Goal: Information Seeking & Learning: Learn about a topic

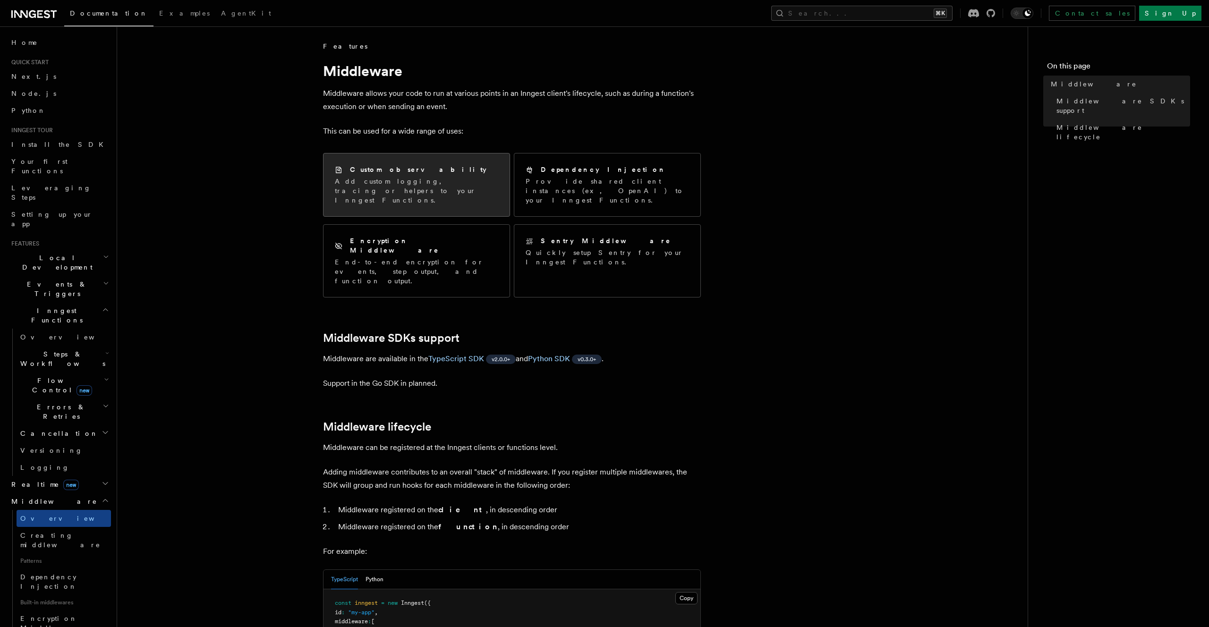
click at [476, 179] on p "Add custom logging, tracing or helpers to your Inngest Functions." at bounding box center [416, 191] width 163 height 28
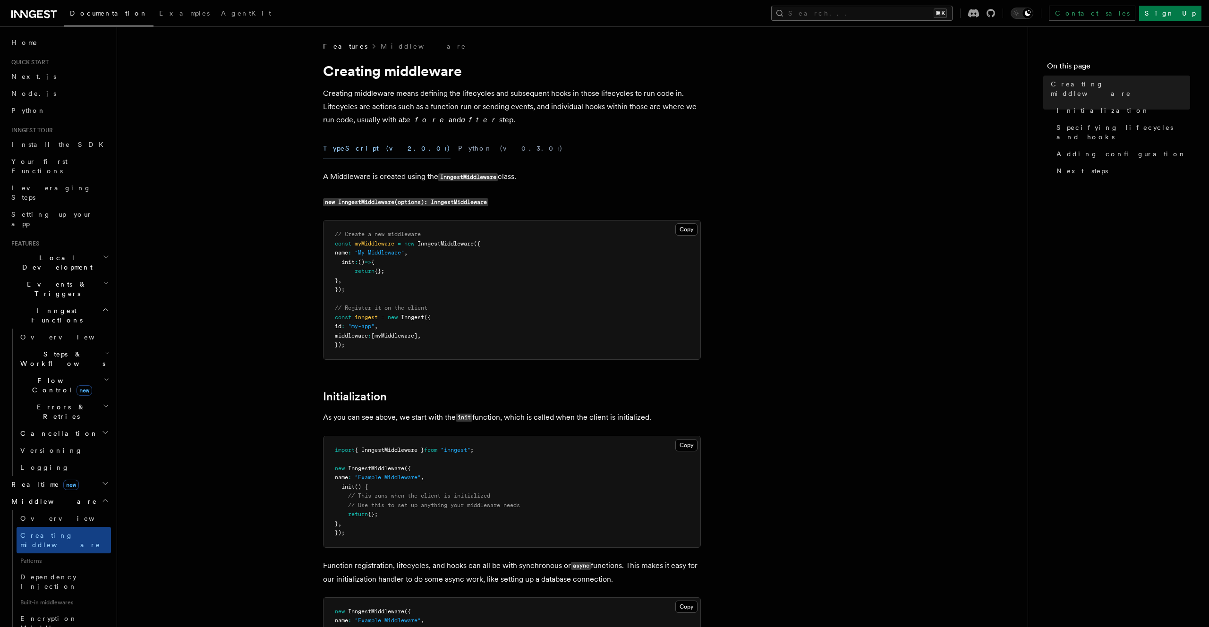
click at [862, 7] on button "Search... ⌘K" at bounding box center [861, 13] width 181 height 15
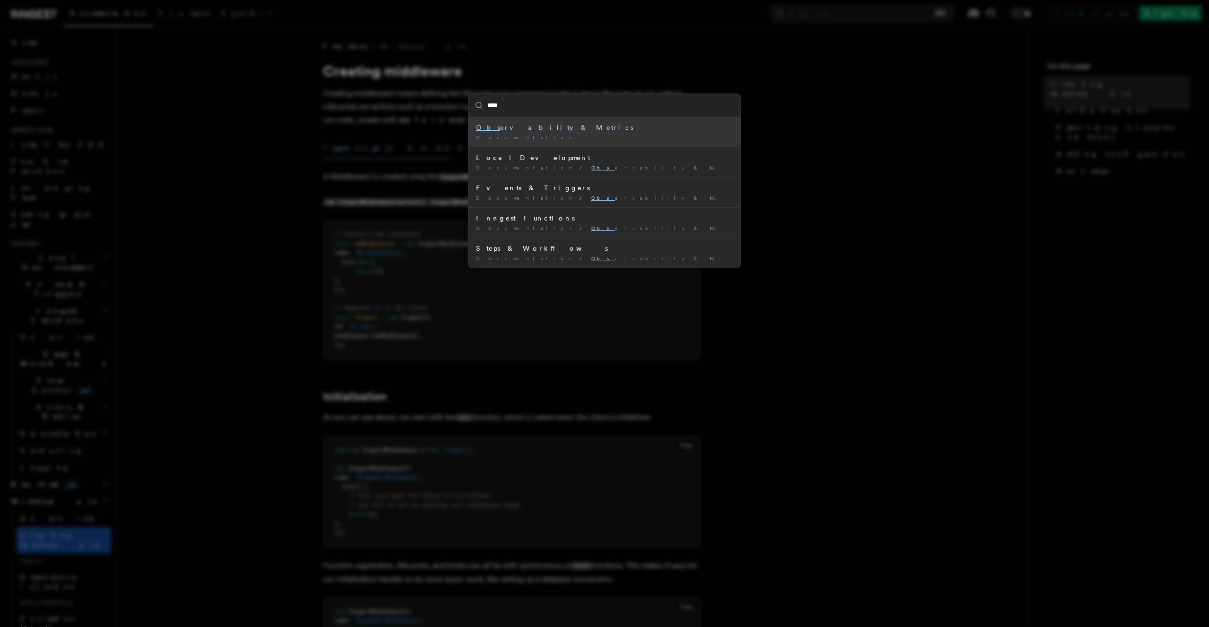
type input "*****"
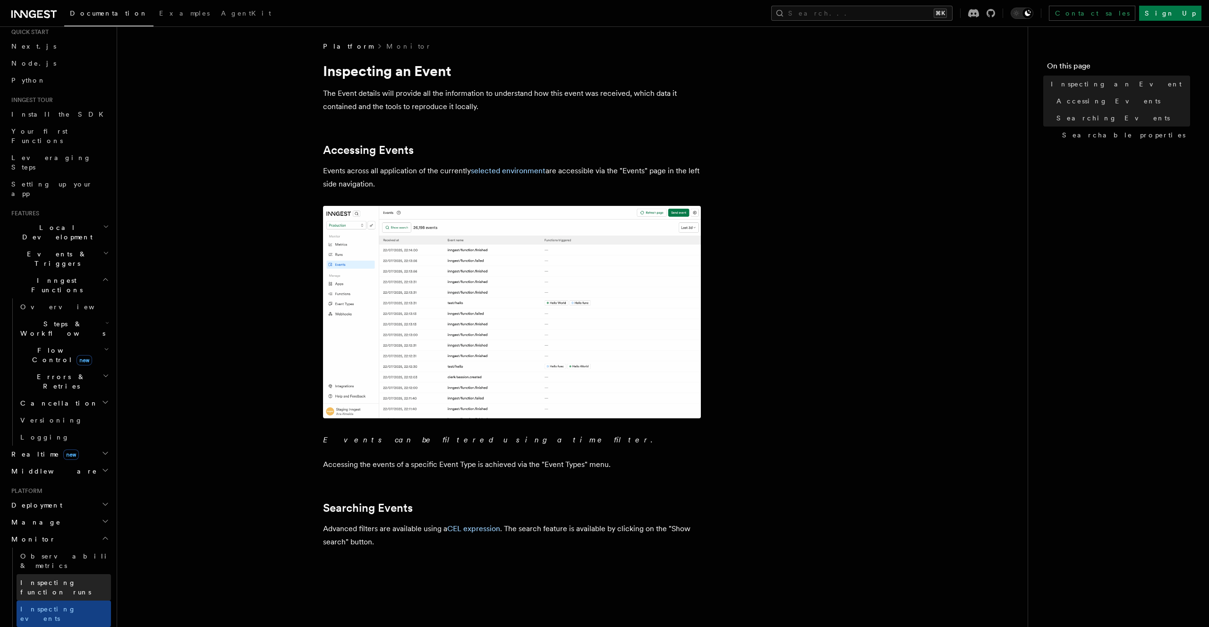
scroll to position [31, 0]
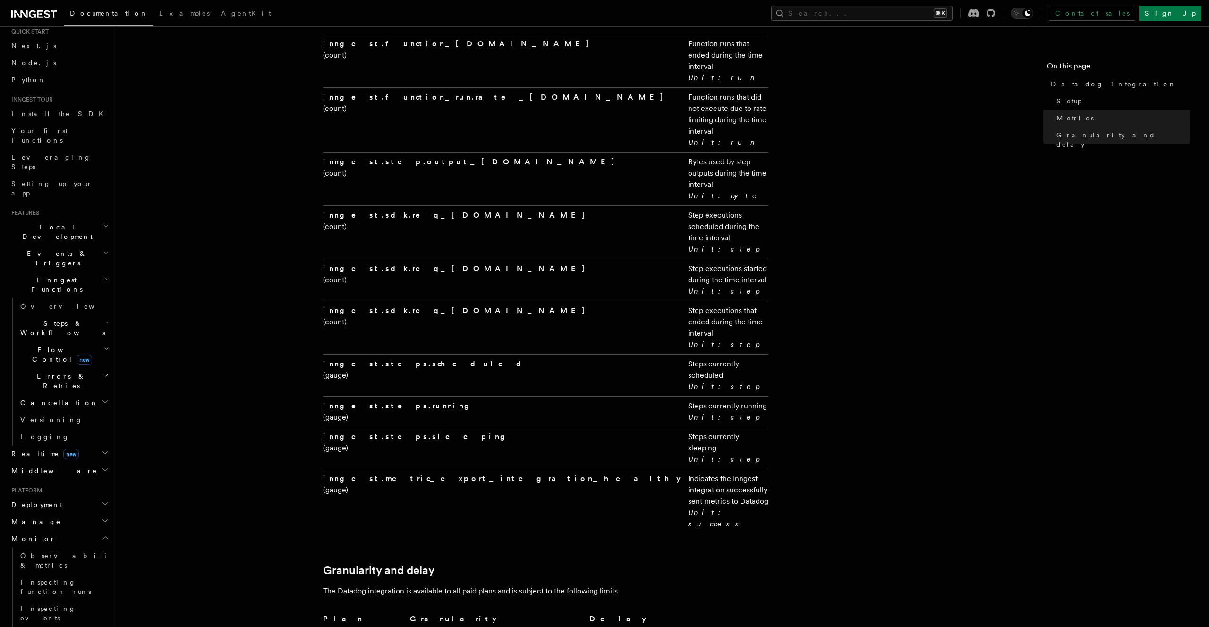
scroll to position [1742, 0]
click at [43, 552] on span "Observability & metrics" at bounding box center [68, 560] width 97 height 17
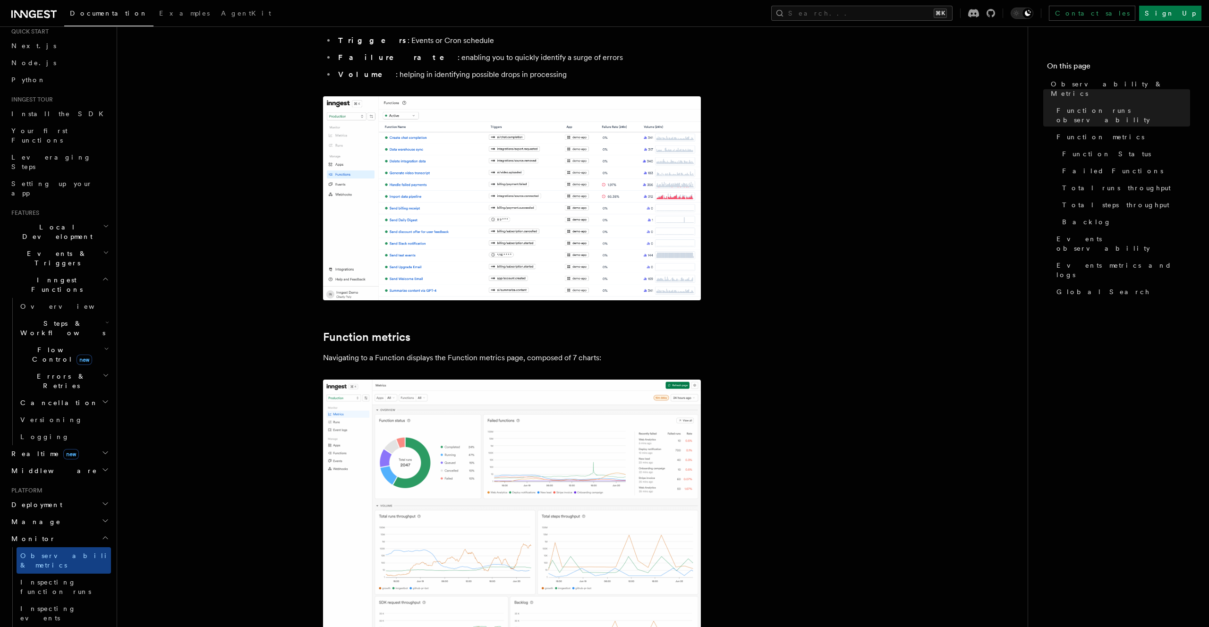
scroll to position [222, 0]
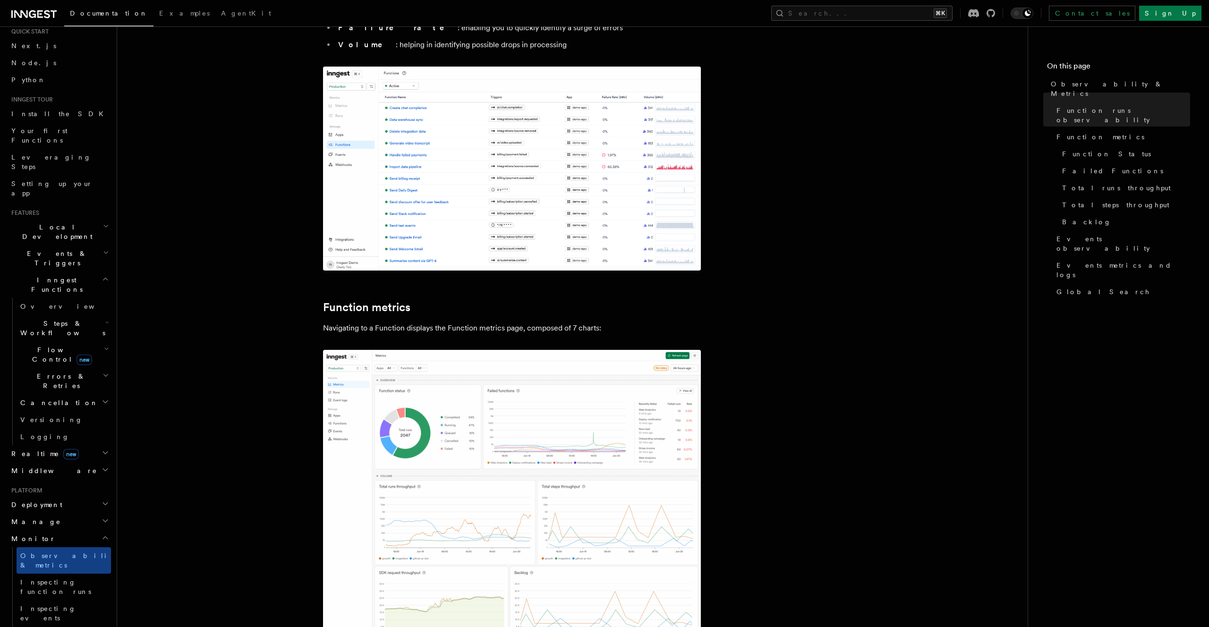
click at [103, 449] on icon "button" at bounding box center [106, 453] width 8 height 8
click at [77, 462] on link "Overview" at bounding box center [64, 470] width 94 height 17
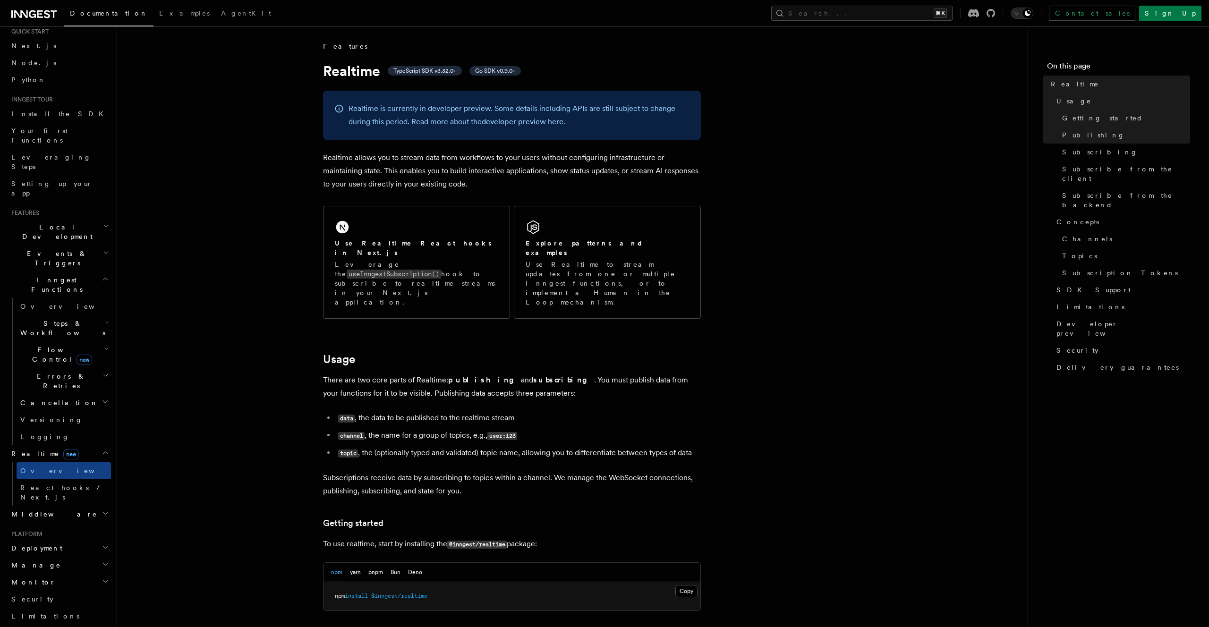
click at [73, 506] on h2 "Middleware" at bounding box center [59, 514] width 103 height 17
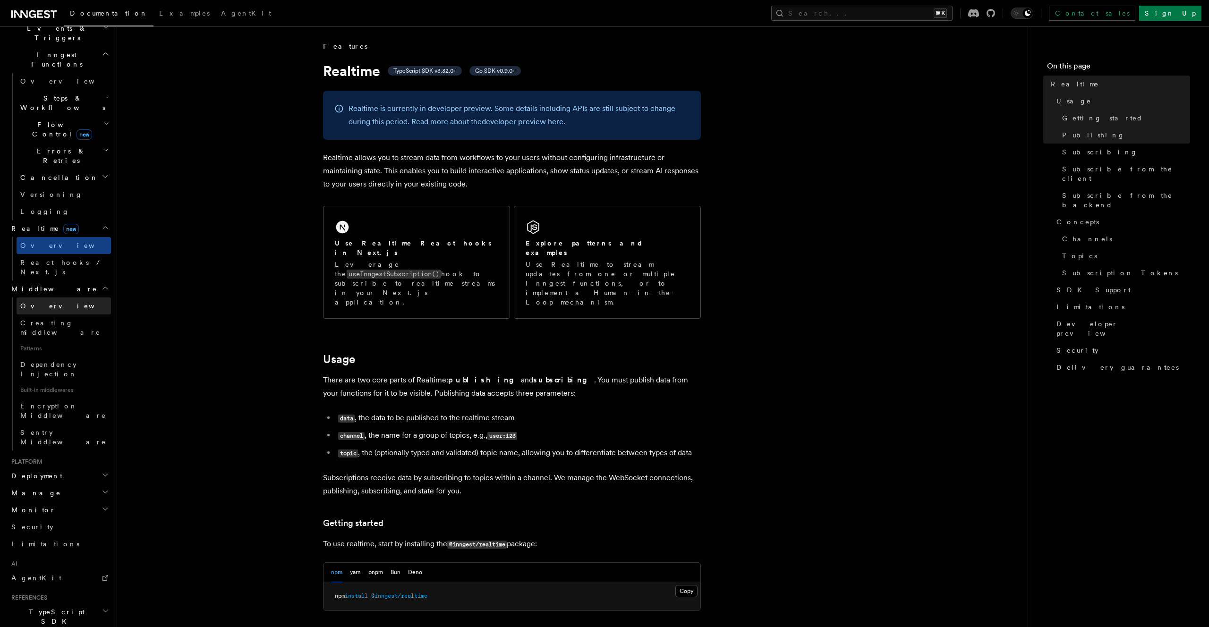
scroll to position [278, 0]
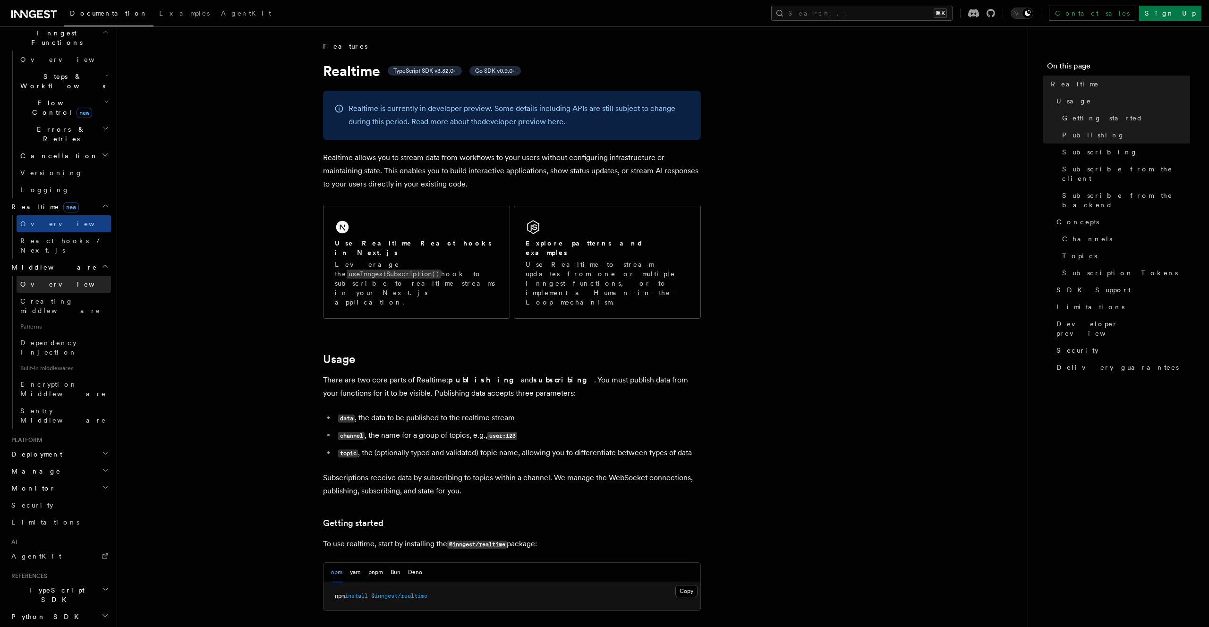
scroll to position [229, 0]
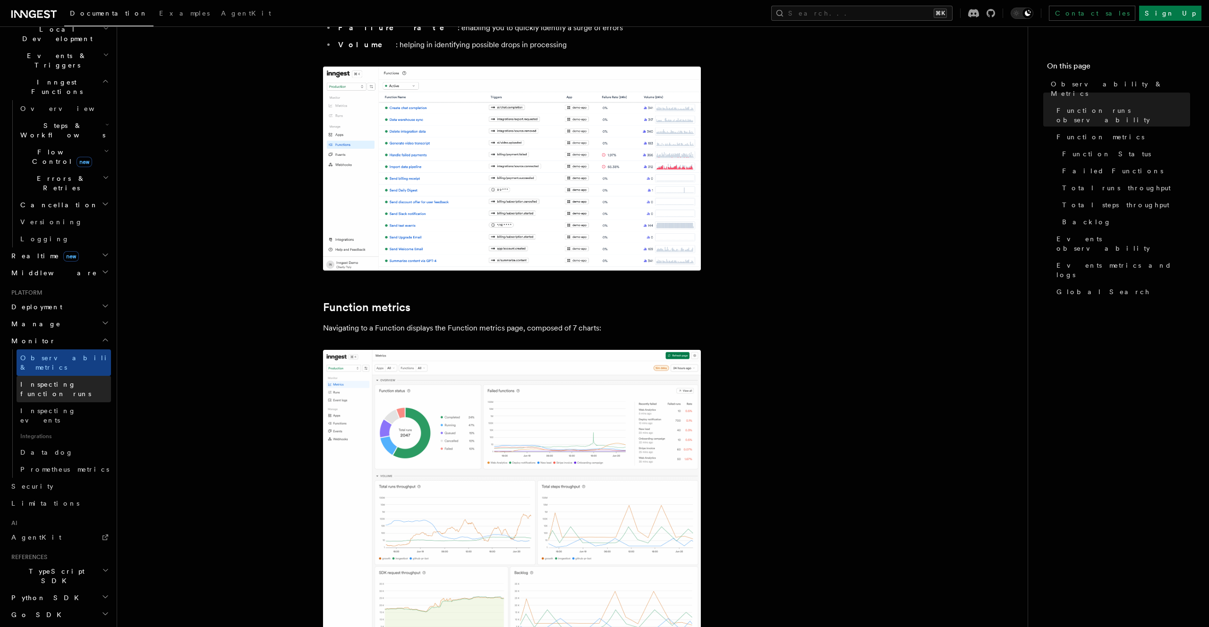
click at [60, 381] on span "Inspecting function runs" at bounding box center [55, 389] width 71 height 17
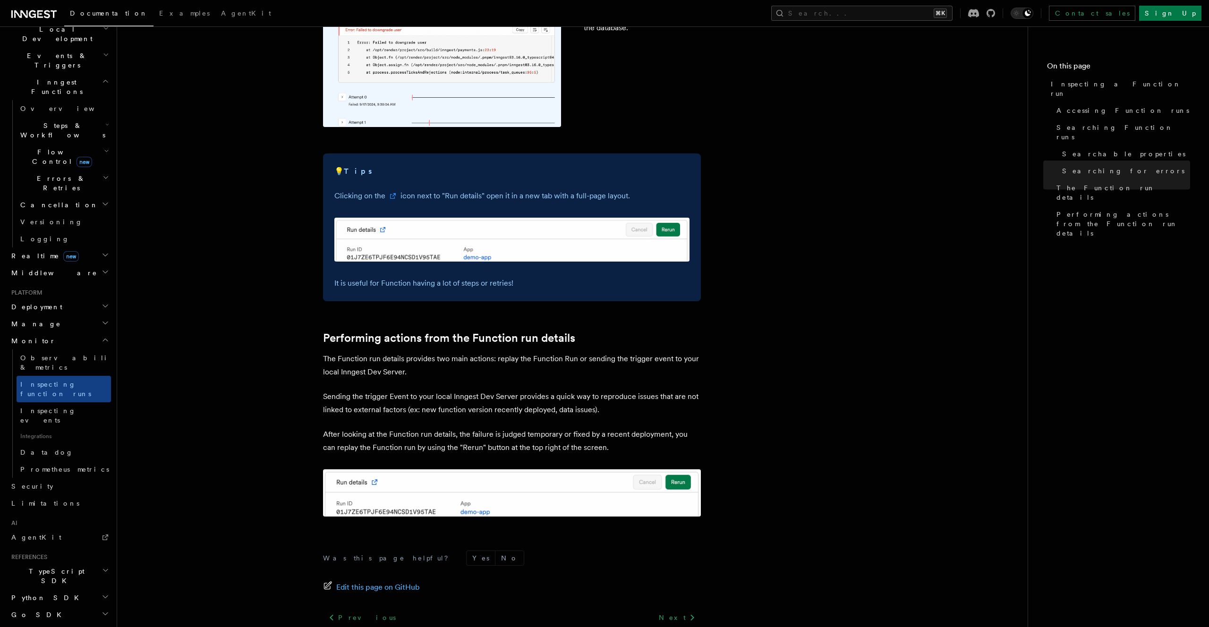
scroll to position [2257, 0]
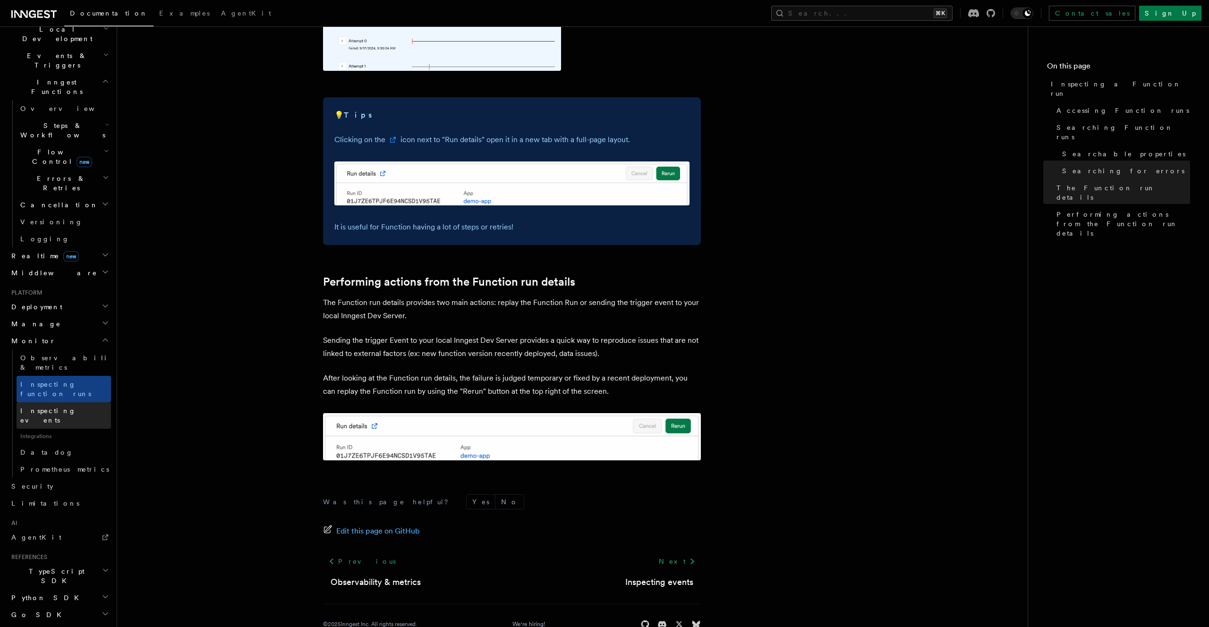
click at [25, 402] on link "Inspecting events" at bounding box center [64, 415] width 94 height 26
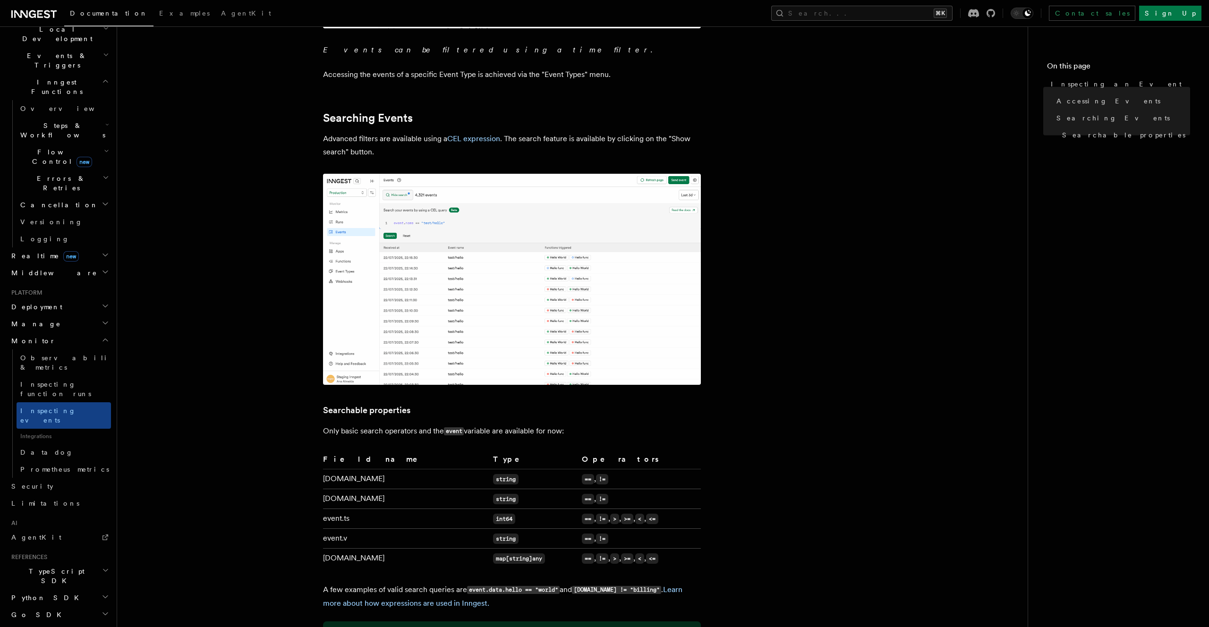
scroll to position [601, 0]
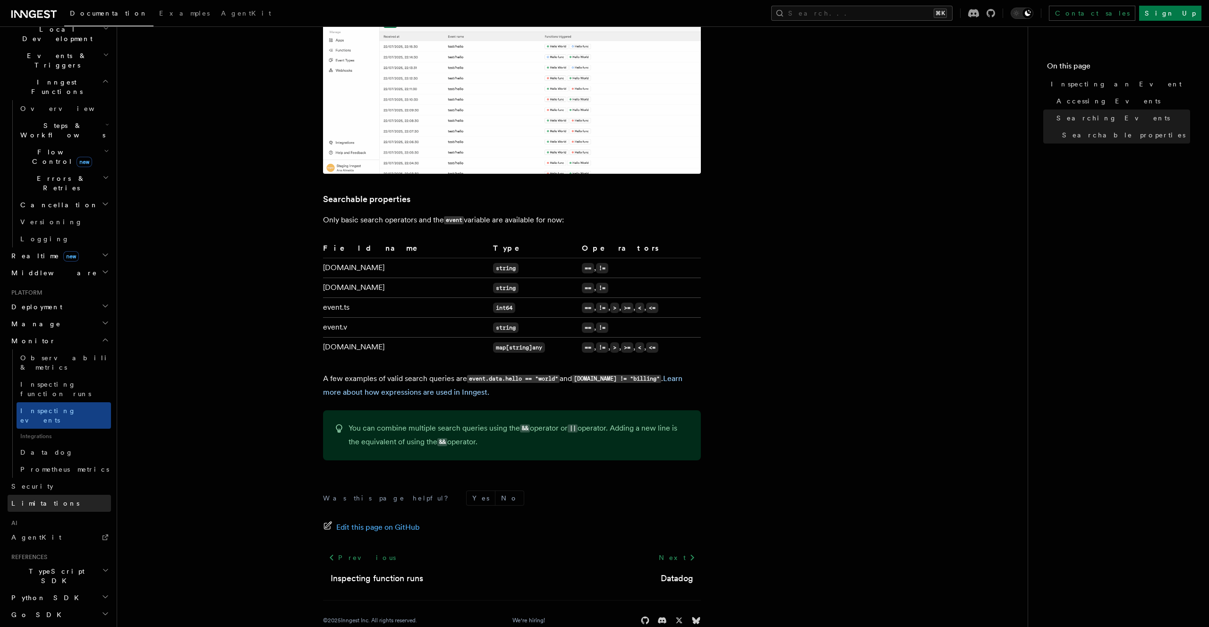
click at [61, 495] on link "Limitations" at bounding box center [59, 503] width 103 height 17
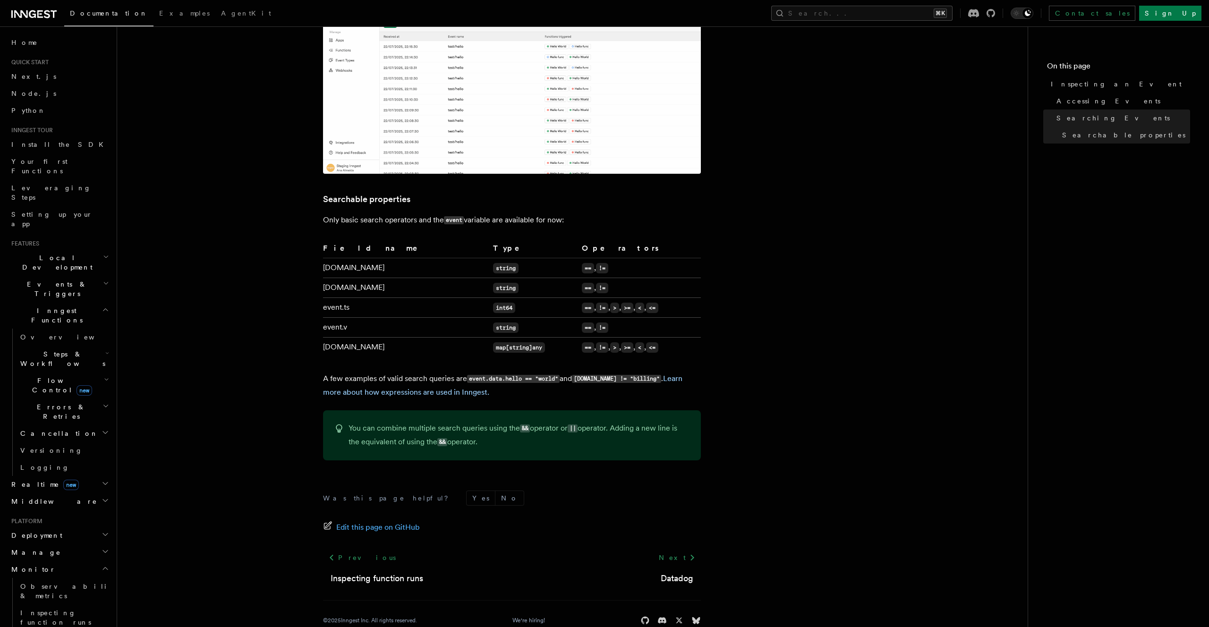
click at [104, 376] on icon "button" at bounding box center [106, 380] width 5 height 8
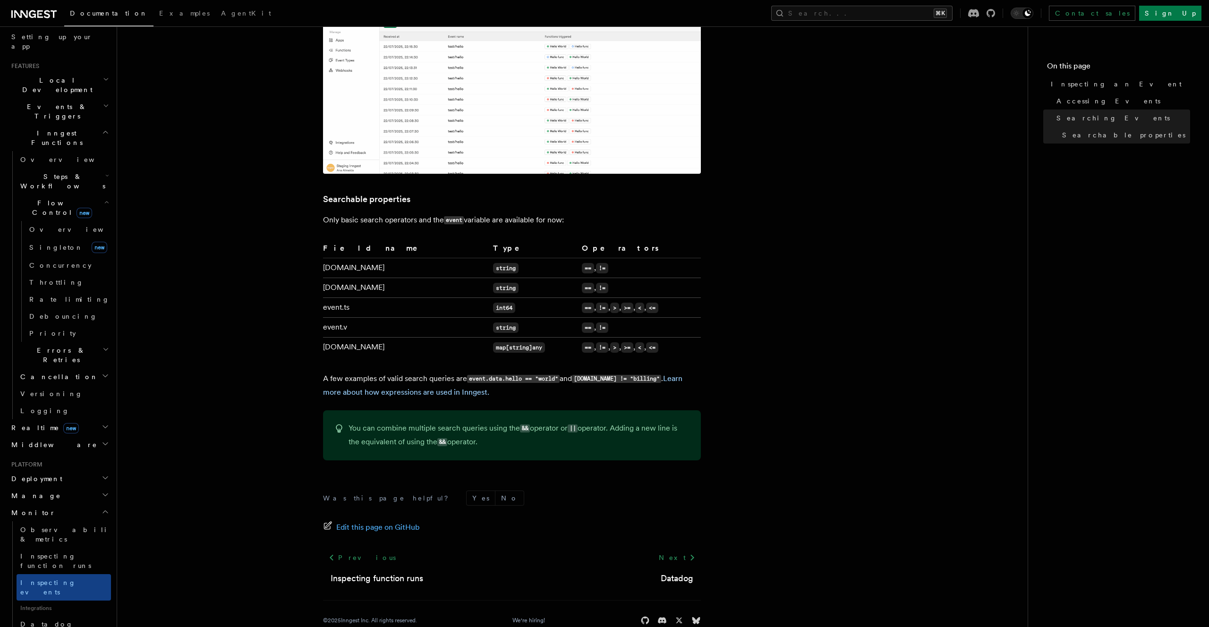
scroll to position [185, 0]
click at [54, 519] on span "Observability & metrics" at bounding box center [68, 527] width 97 height 17
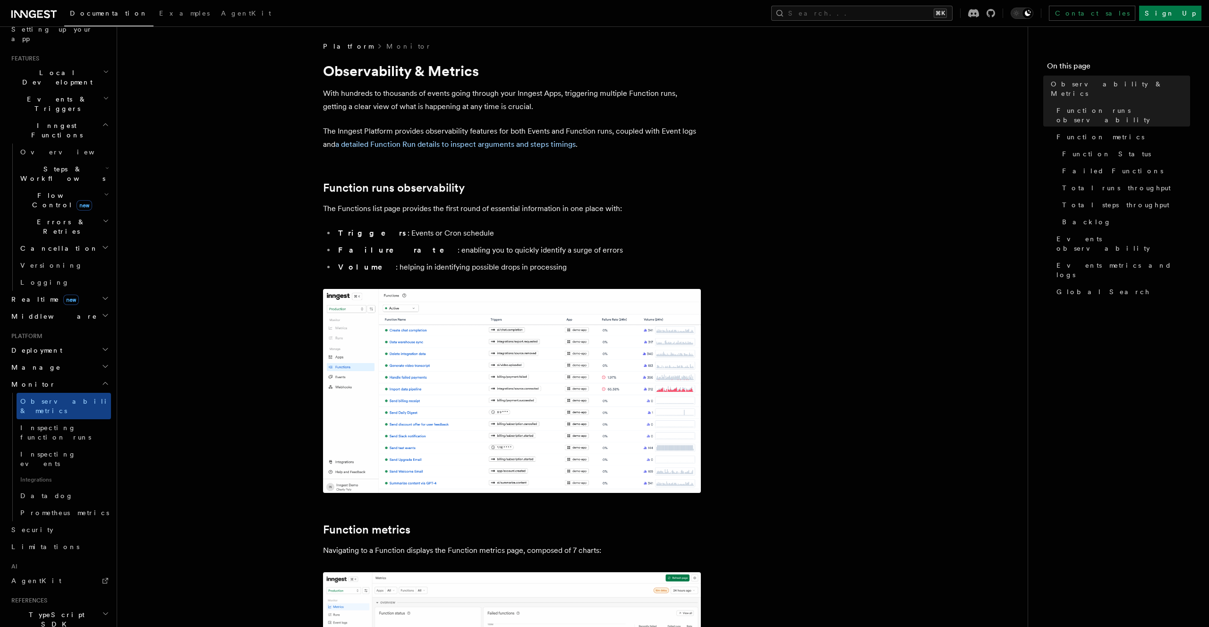
click at [51, 308] on h2 "Middleware" at bounding box center [59, 316] width 103 height 17
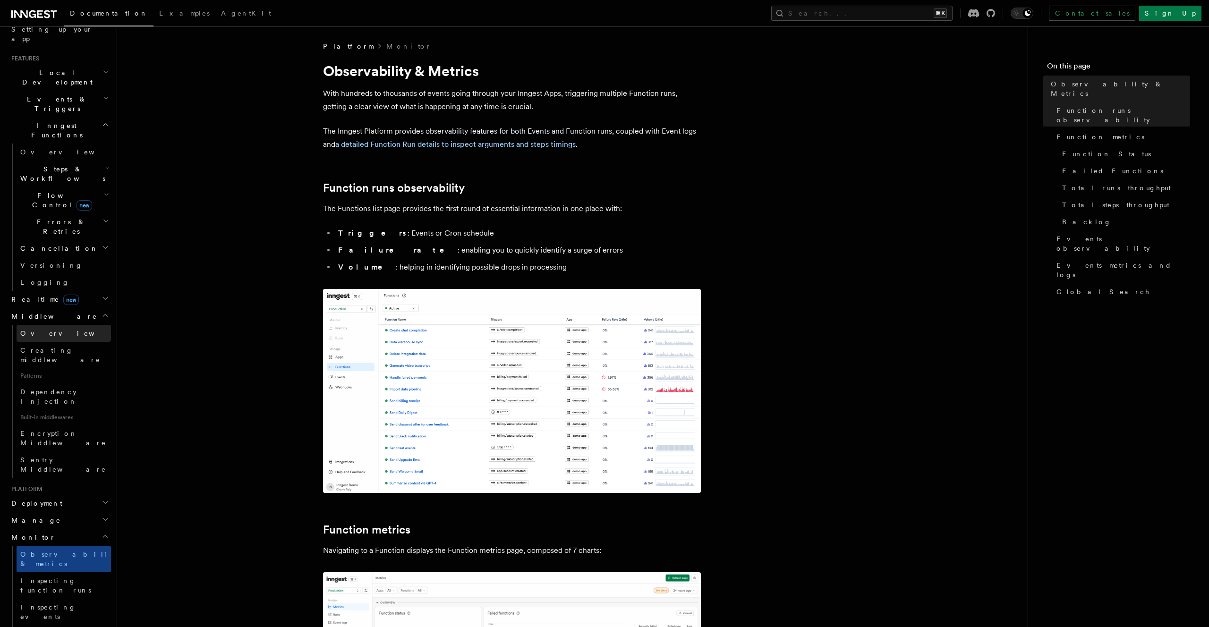
click at [51, 325] on link "Overview" at bounding box center [64, 333] width 94 height 17
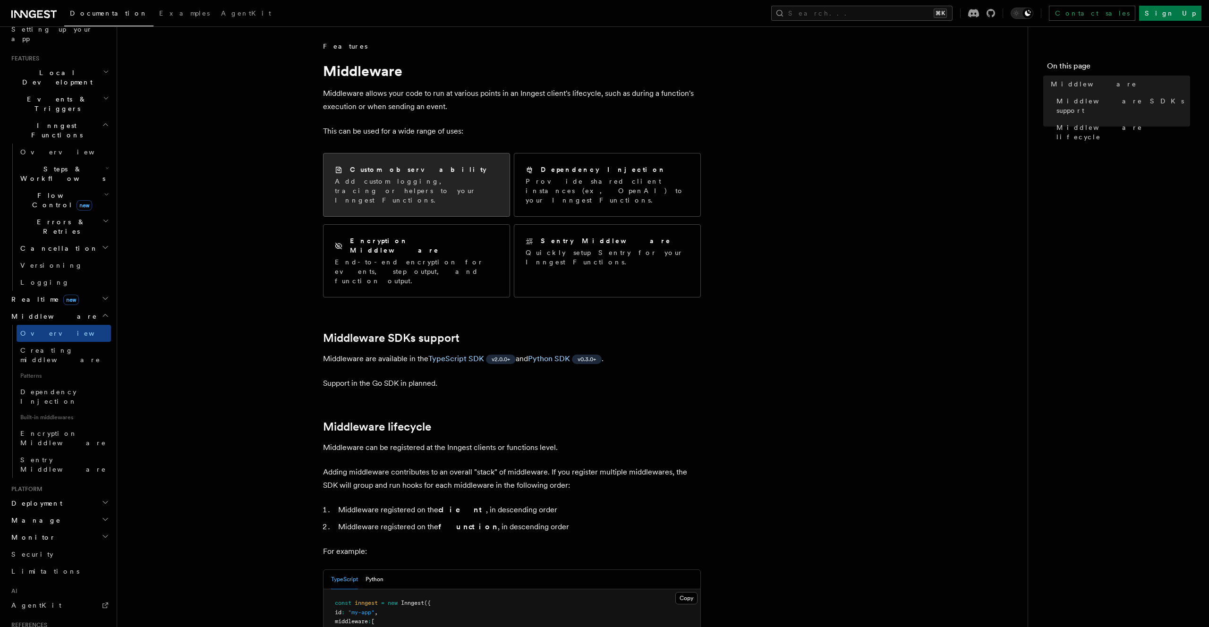
click at [391, 187] on p "Add custom logging, tracing or helpers to your Inngest Functions." at bounding box center [416, 191] width 163 height 28
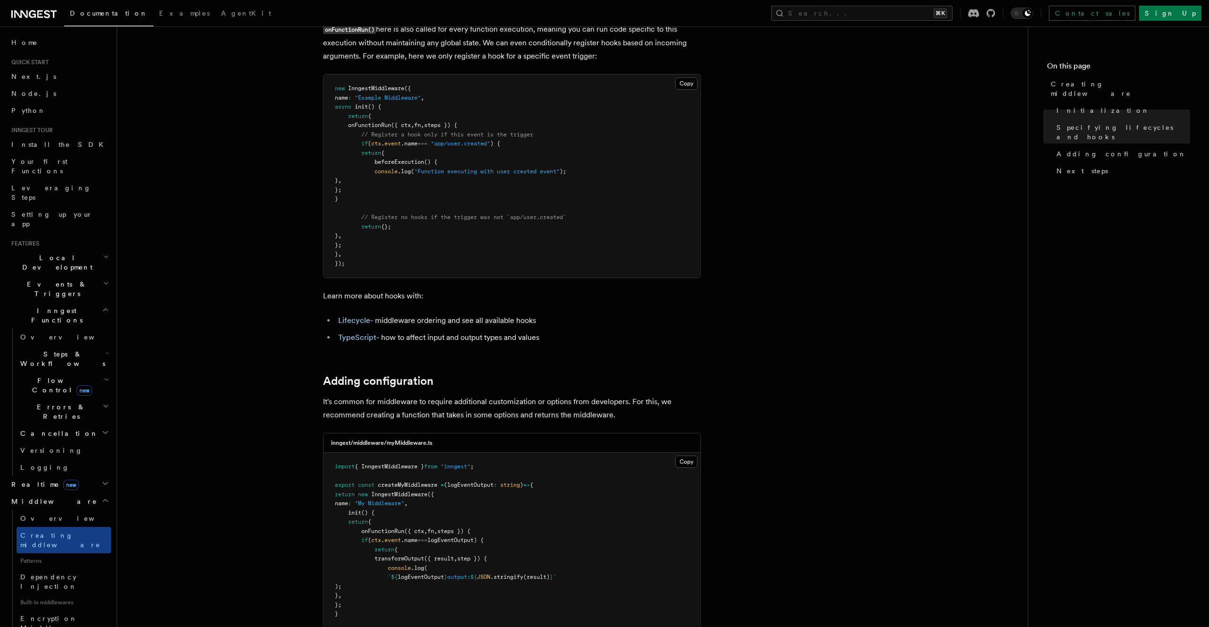
scroll to position [1150, 0]
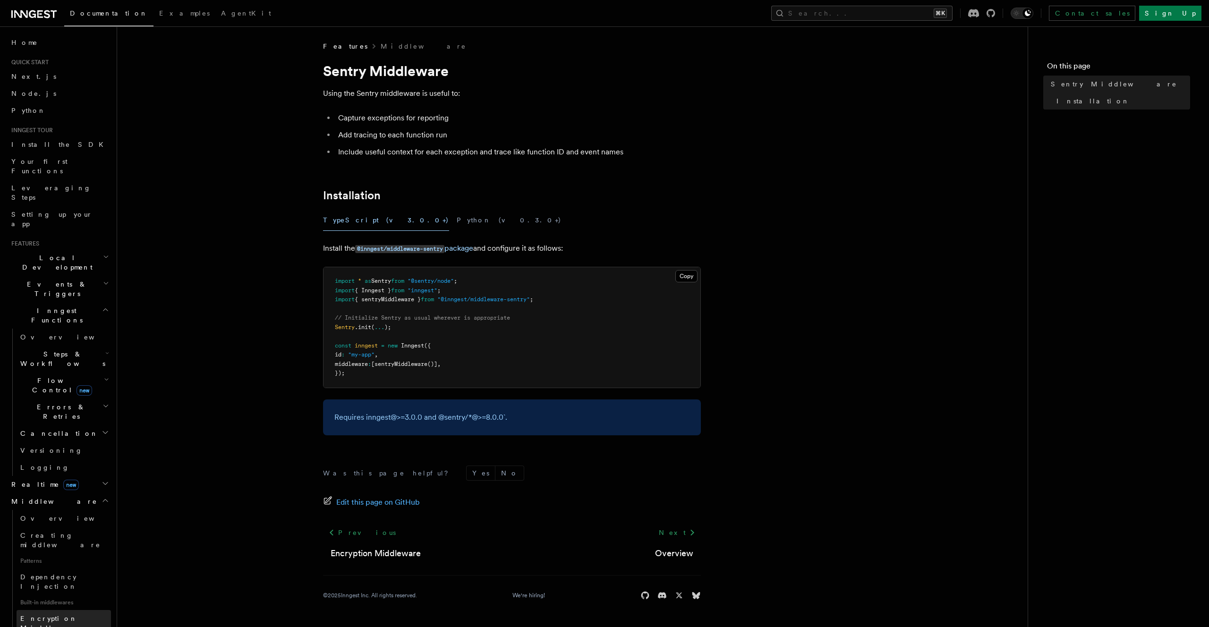
click at [79, 610] on link "Encryption Middleware" at bounding box center [64, 623] width 94 height 26
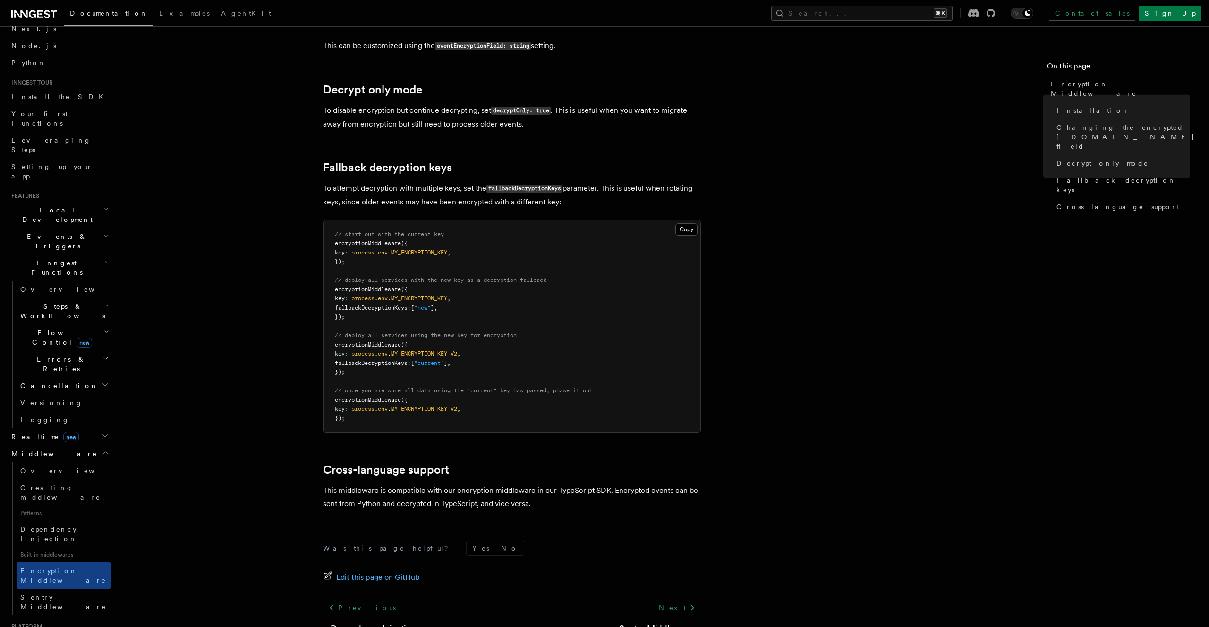
scroll to position [557, 0]
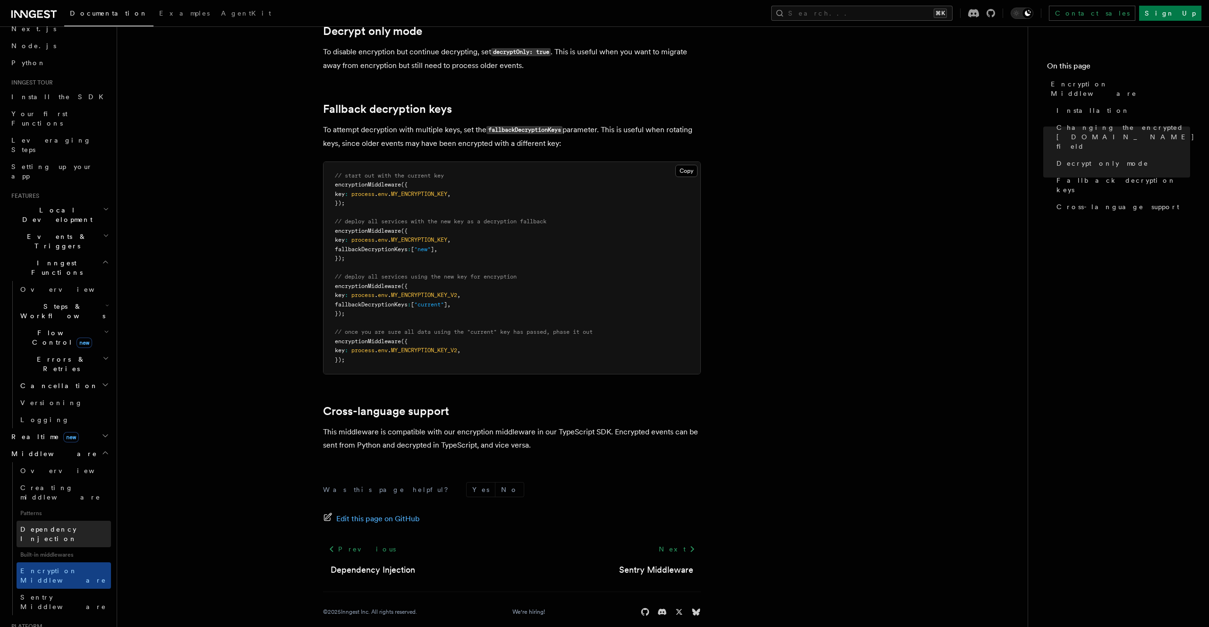
click at [61, 526] on span "Dependency Injection" at bounding box center [48, 534] width 57 height 17
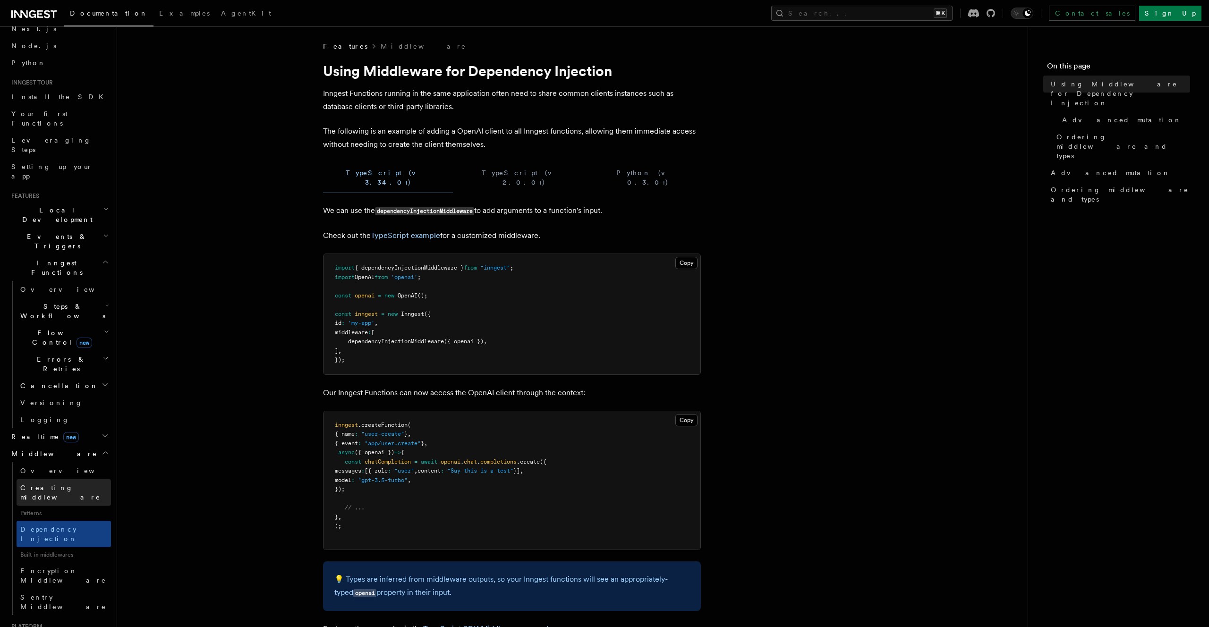
click at [50, 484] on span "Creating middleware" at bounding box center [60, 492] width 80 height 17
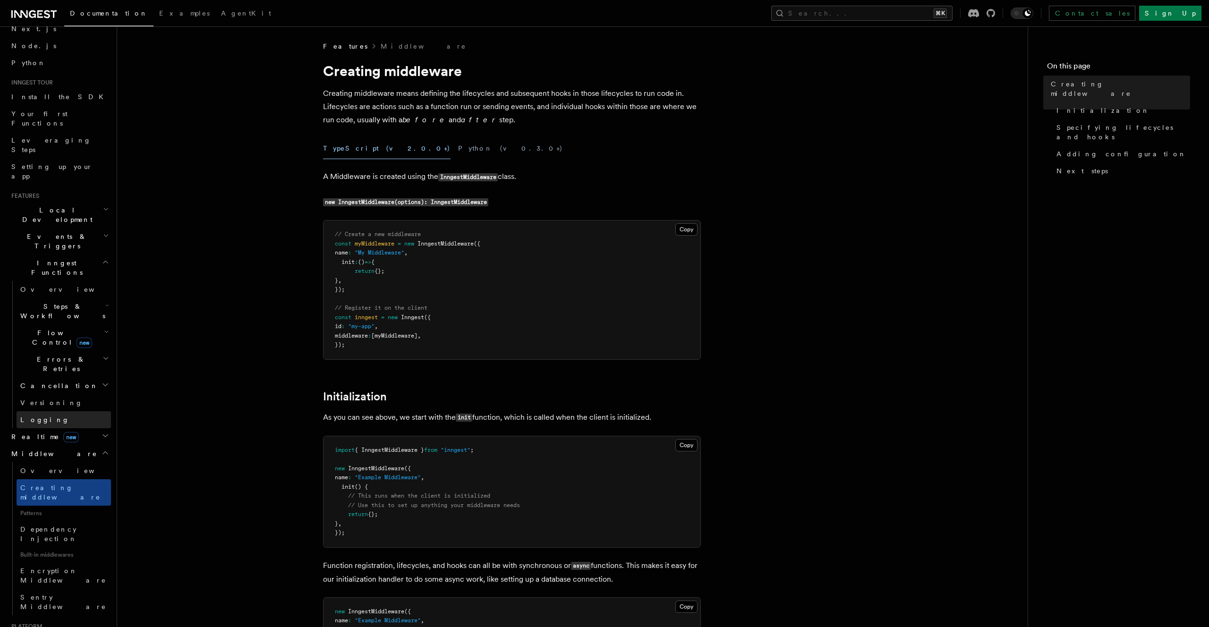
click at [43, 416] on span "Logging" at bounding box center [44, 420] width 49 height 8
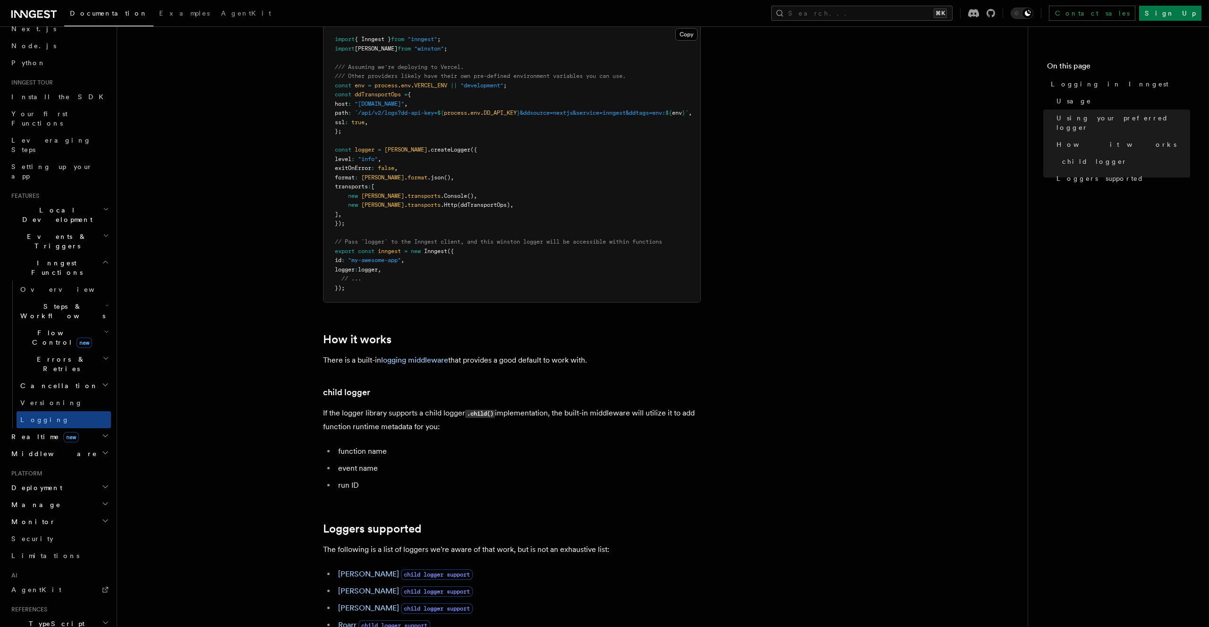
scroll to position [855, 0]
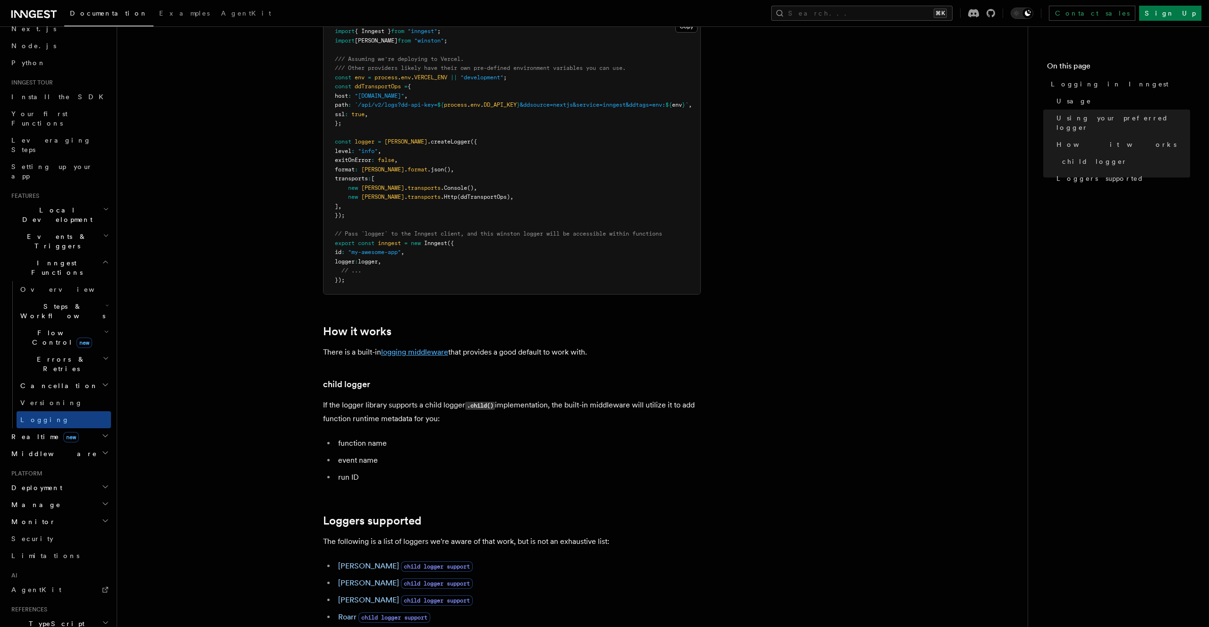
click at [402, 354] on link "logging middleware" at bounding box center [414, 352] width 67 height 9
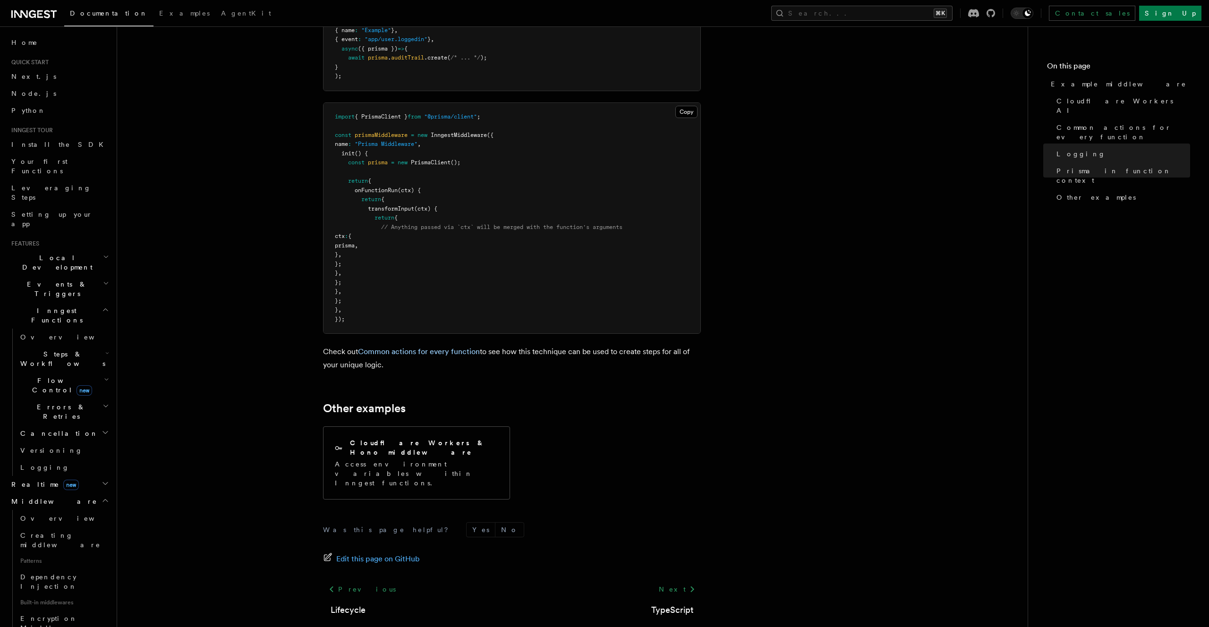
scroll to position [2713, 0]
